Goal: Check status: Check status

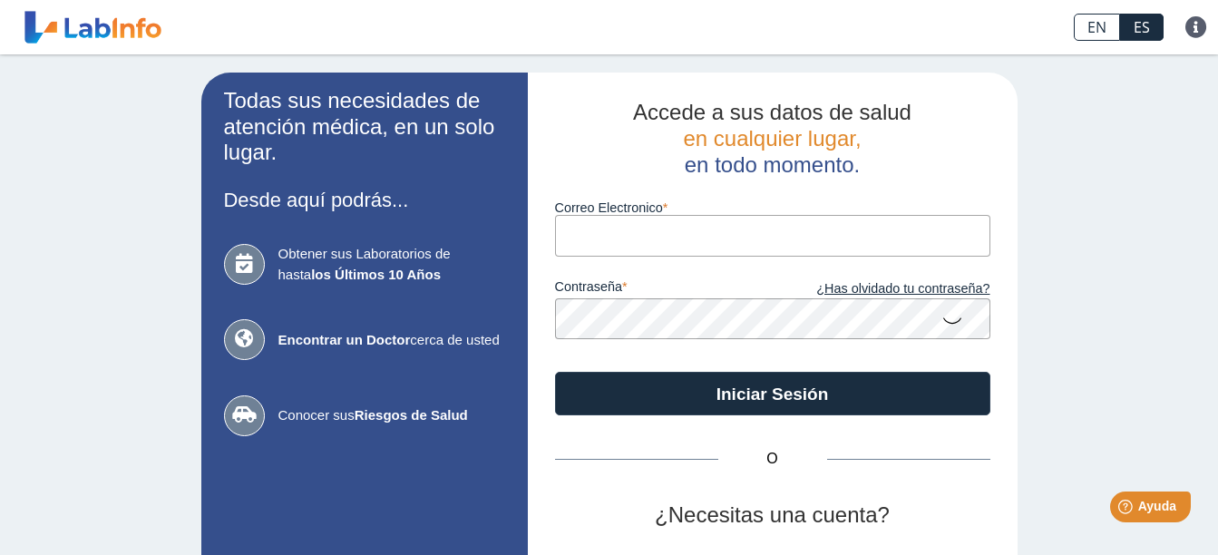
click at [609, 227] on input "Correo Electronico" at bounding box center [772, 235] width 435 height 41
type input "[EMAIL_ADDRESS][DOMAIN_NAME]"
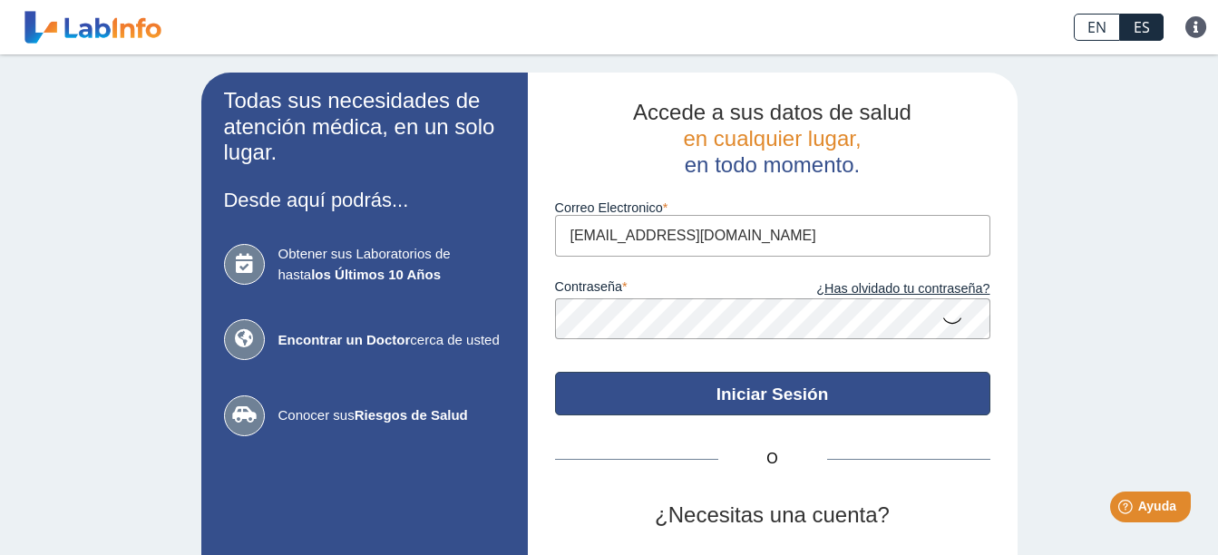
click at [745, 393] on button "Iniciar Sesión" at bounding box center [772, 394] width 435 height 44
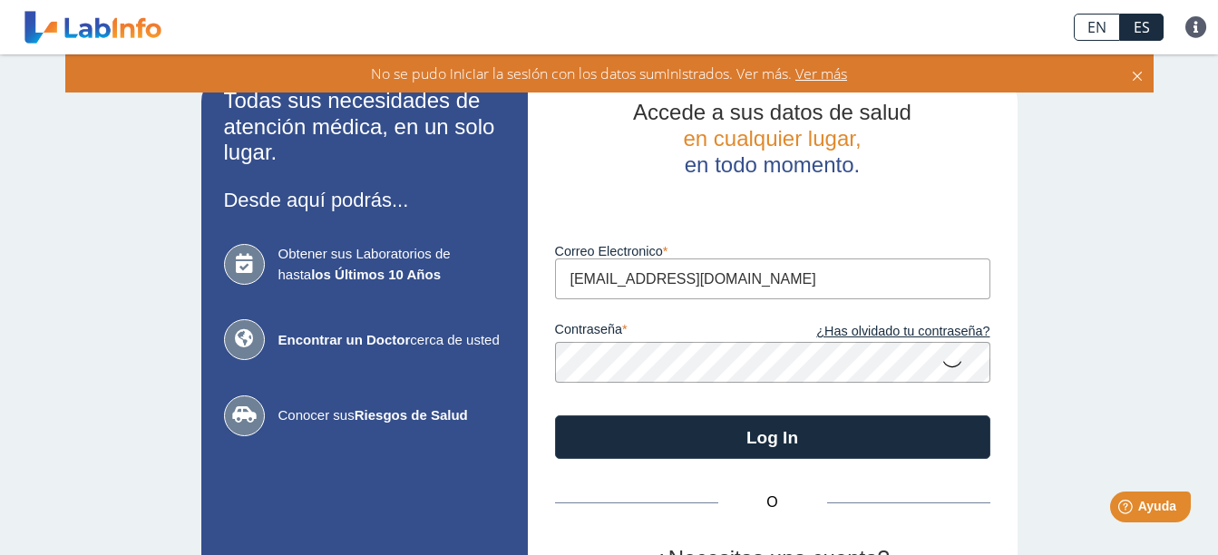
click at [941, 364] on icon at bounding box center [952, 362] width 22 height 35
click at [941, 364] on icon at bounding box center [952, 361] width 22 height 33
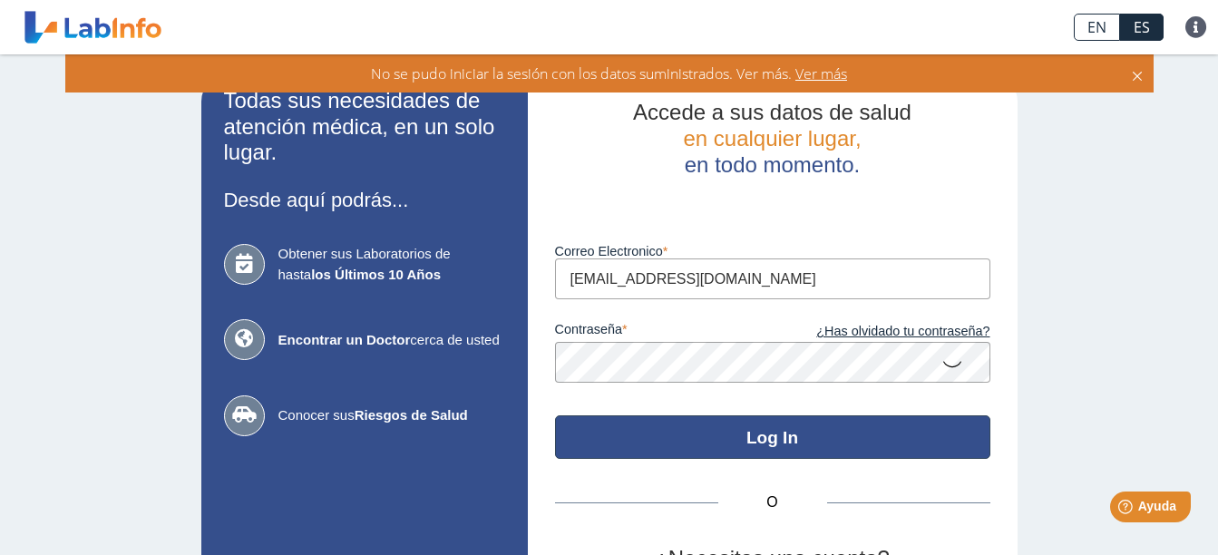
click at [846, 433] on button "Log In" at bounding box center [772, 437] width 435 height 44
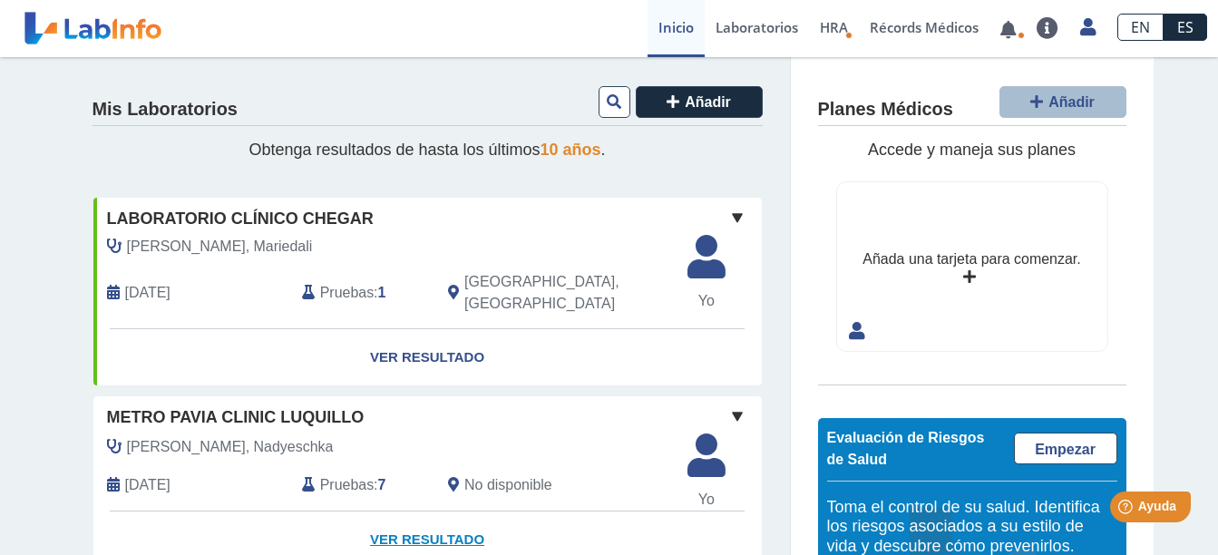
click at [434, 522] on link "Ver Resultado" at bounding box center [427, 539] width 668 height 57
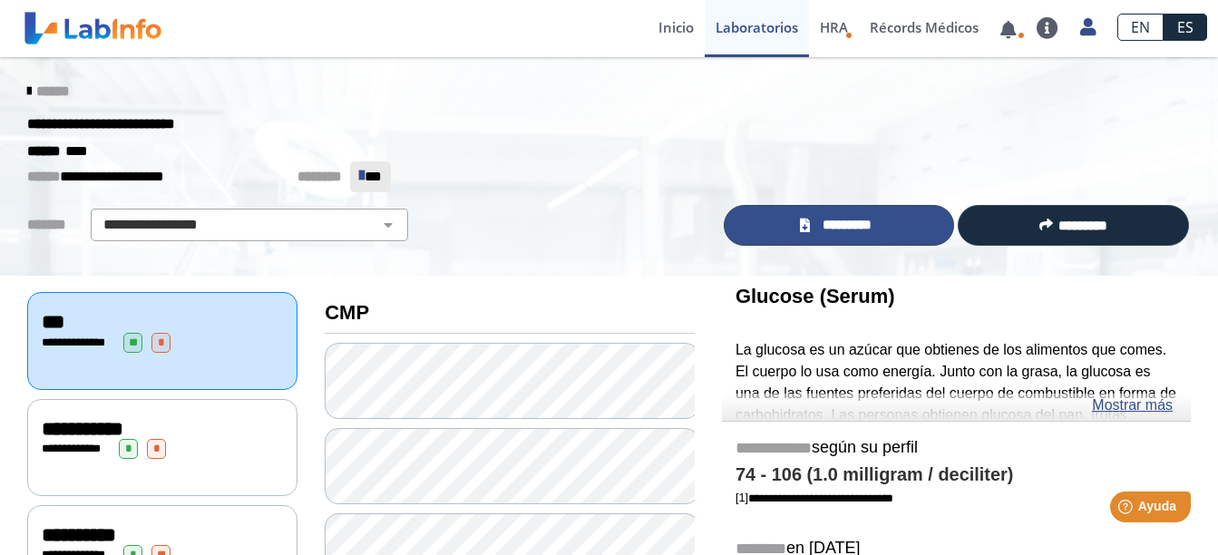
click at [825, 217] on span "*********" at bounding box center [846, 225] width 63 height 21
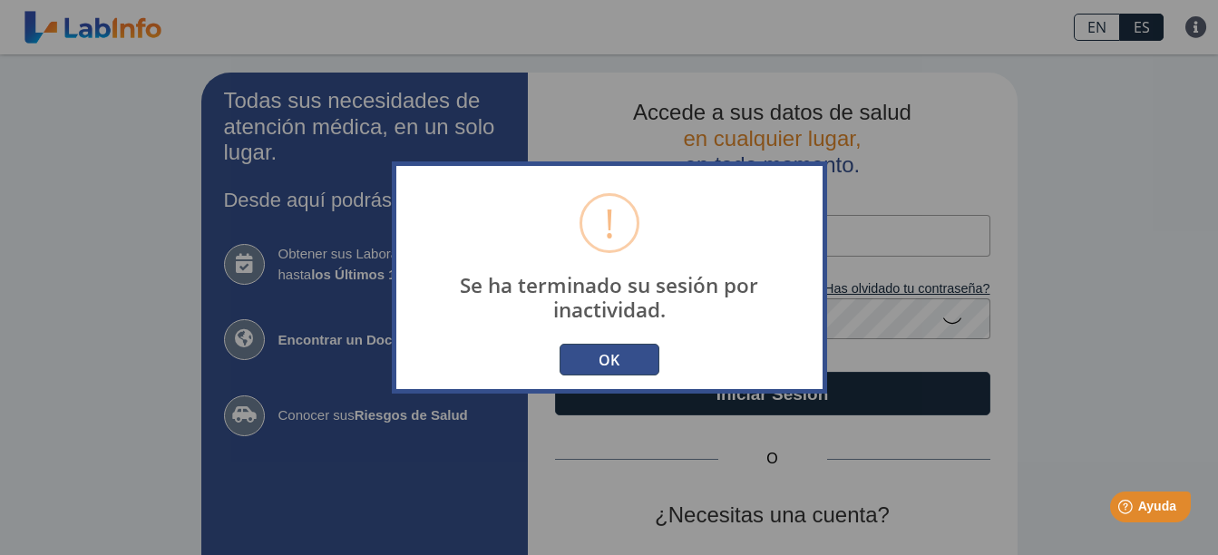
click at [646, 352] on button "OK" at bounding box center [609, 360] width 100 height 32
